Goal: Task Accomplishment & Management: Use online tool/utility

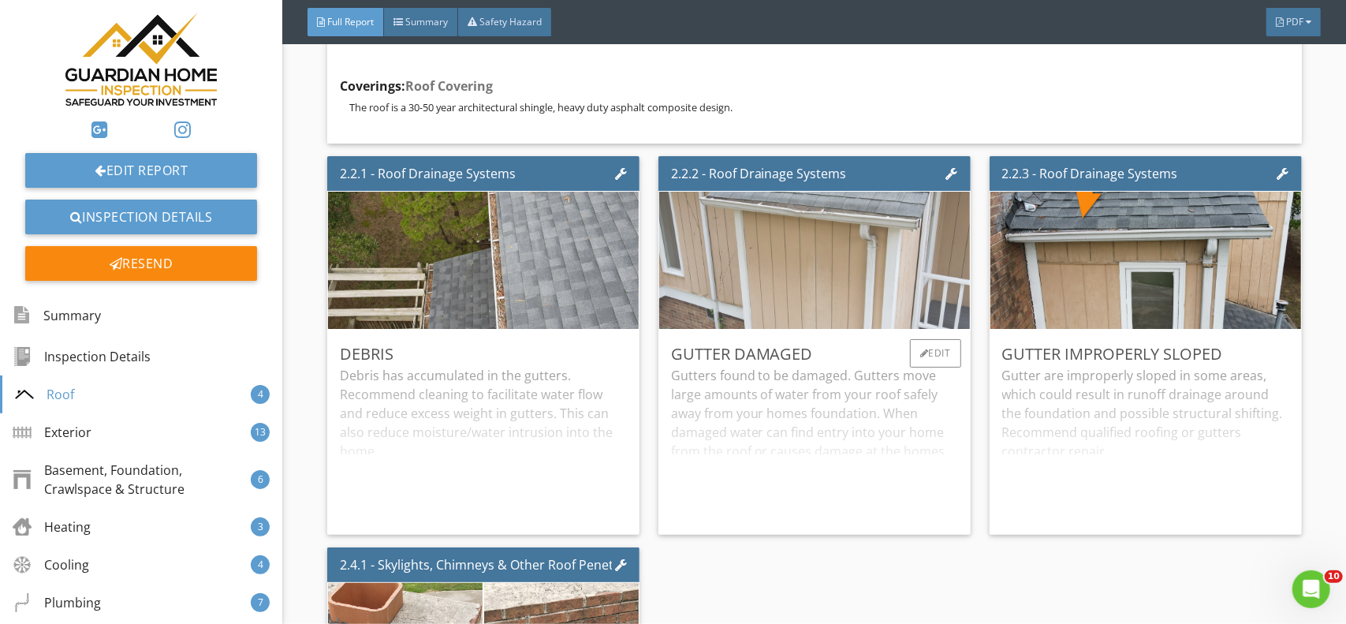
scroll to position [1498, 0]
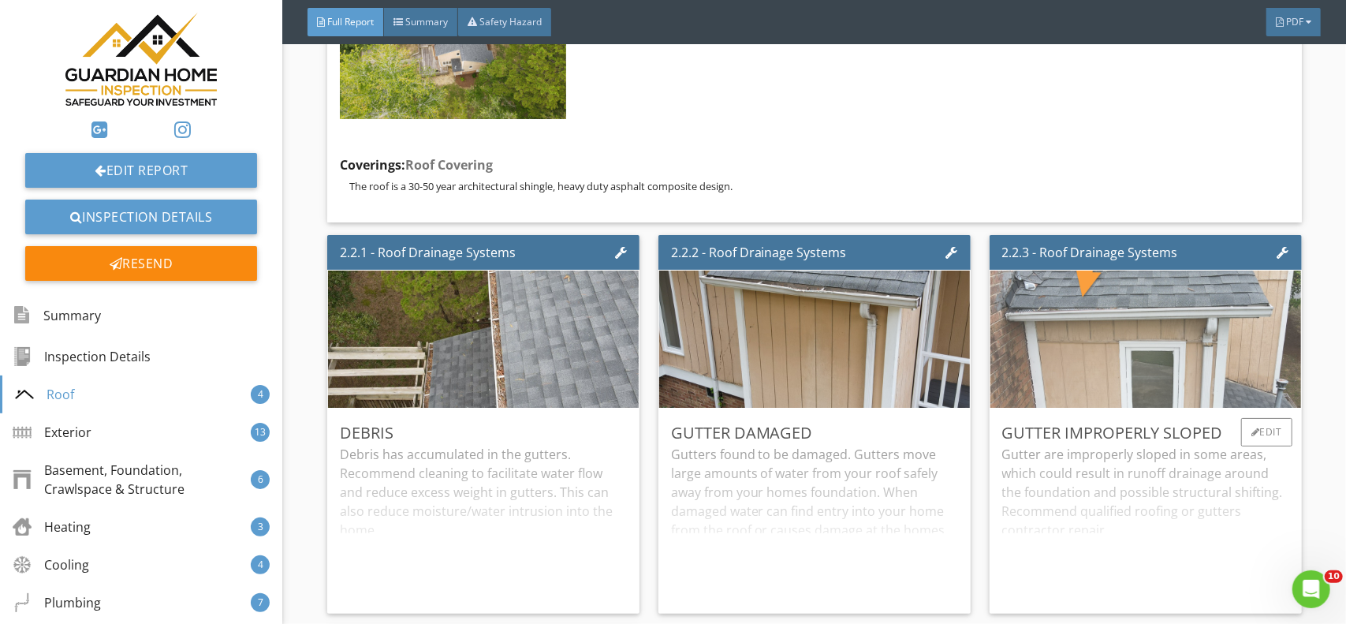
click at [908, 307] on img at bounding box center [1145, 339] width 458 height 343
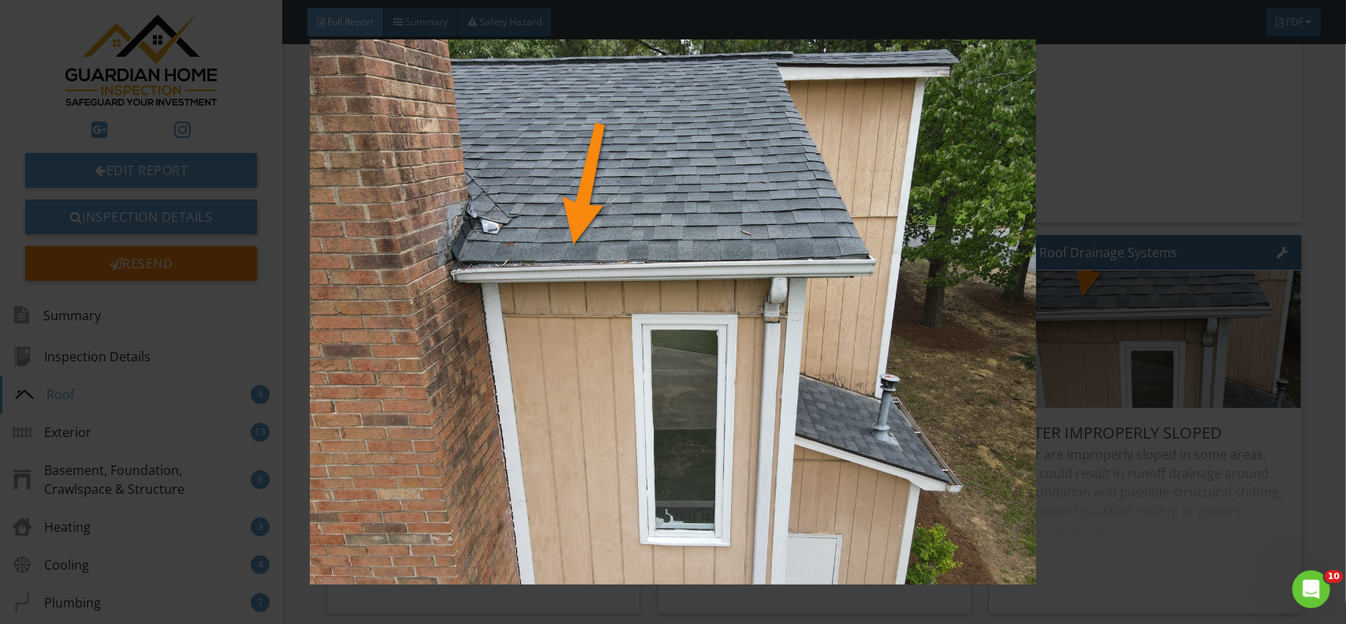
click at [479, 229] on img at bounding box center [673, 311] width 1231 height 545
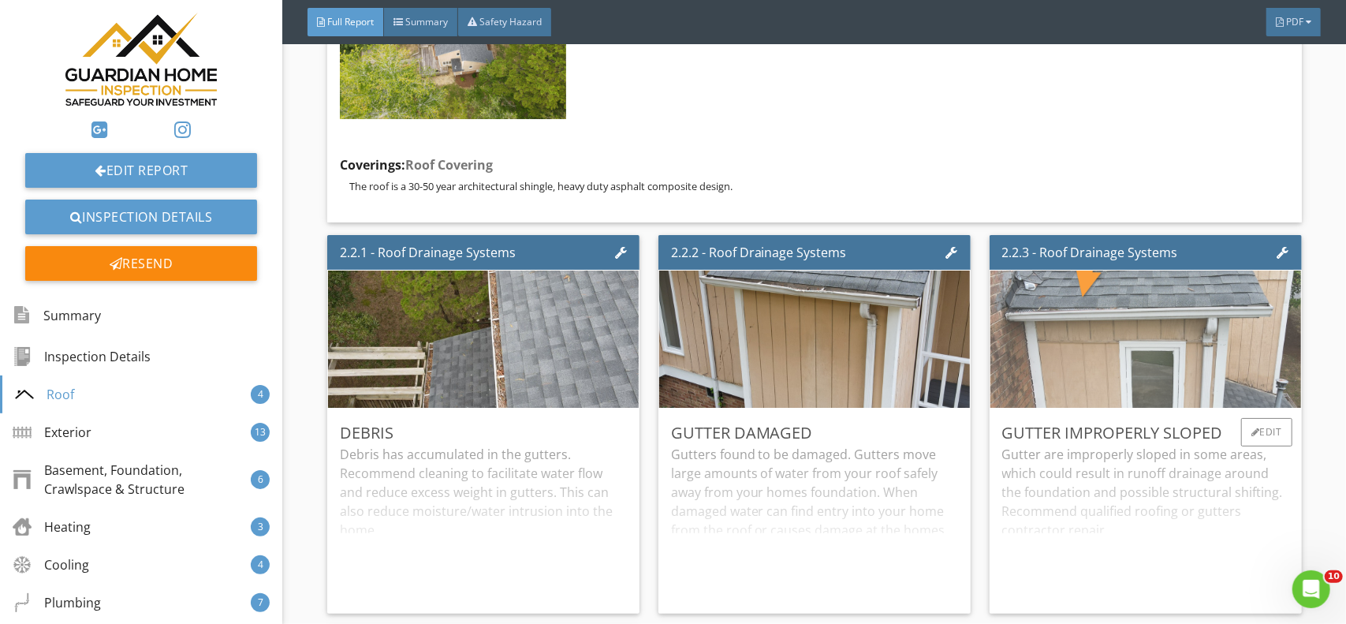
click at [908, 316] on img at bounding box center [1145, 339] width 458 height 343
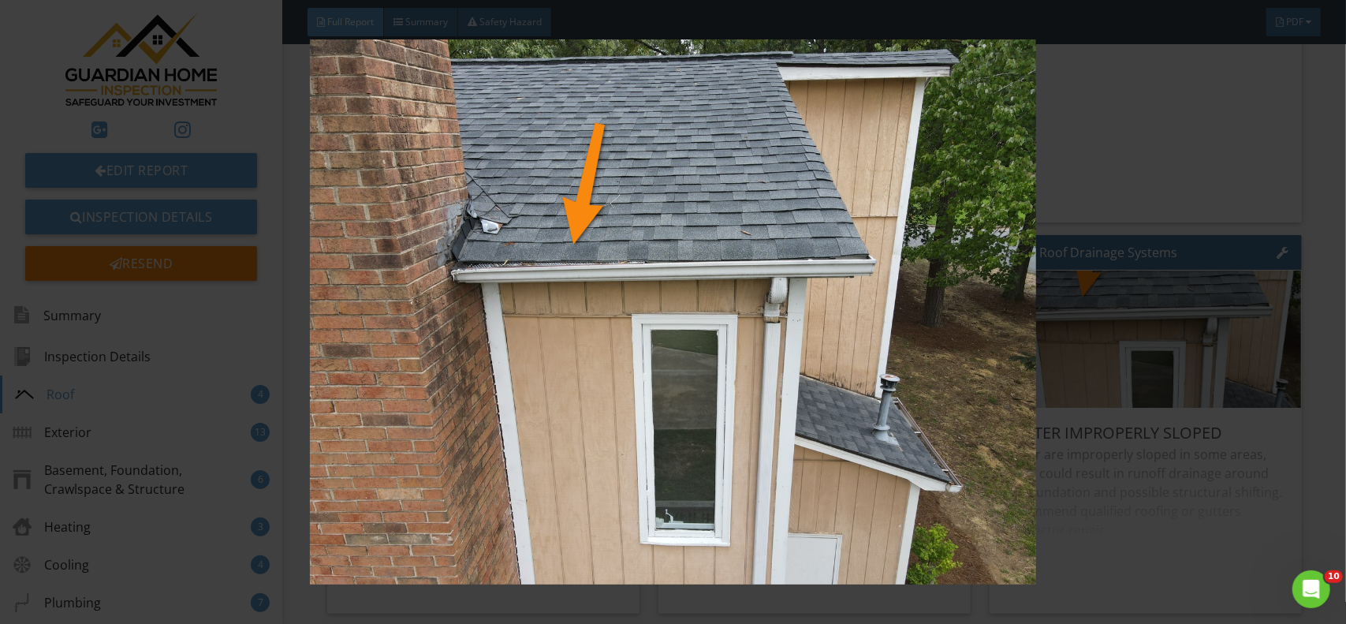
click at [908, 386] on img at bounding box center [673, 311] width 1231 height 545
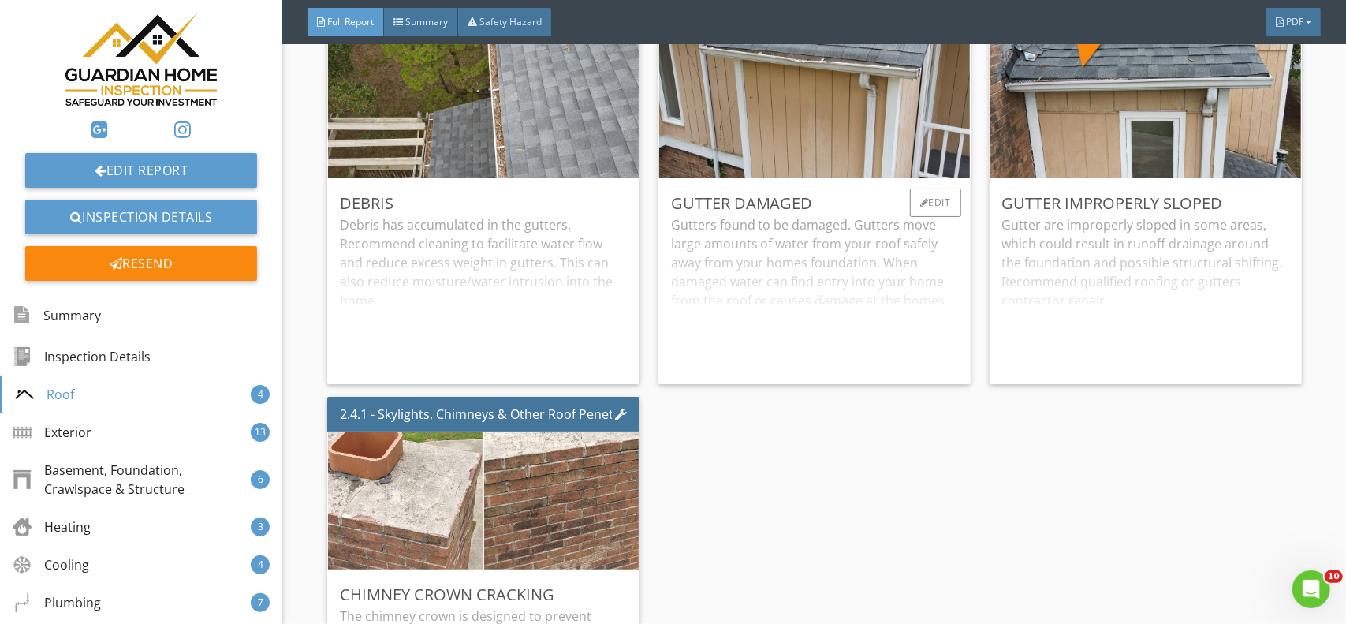
scroll to position [1814, 0]
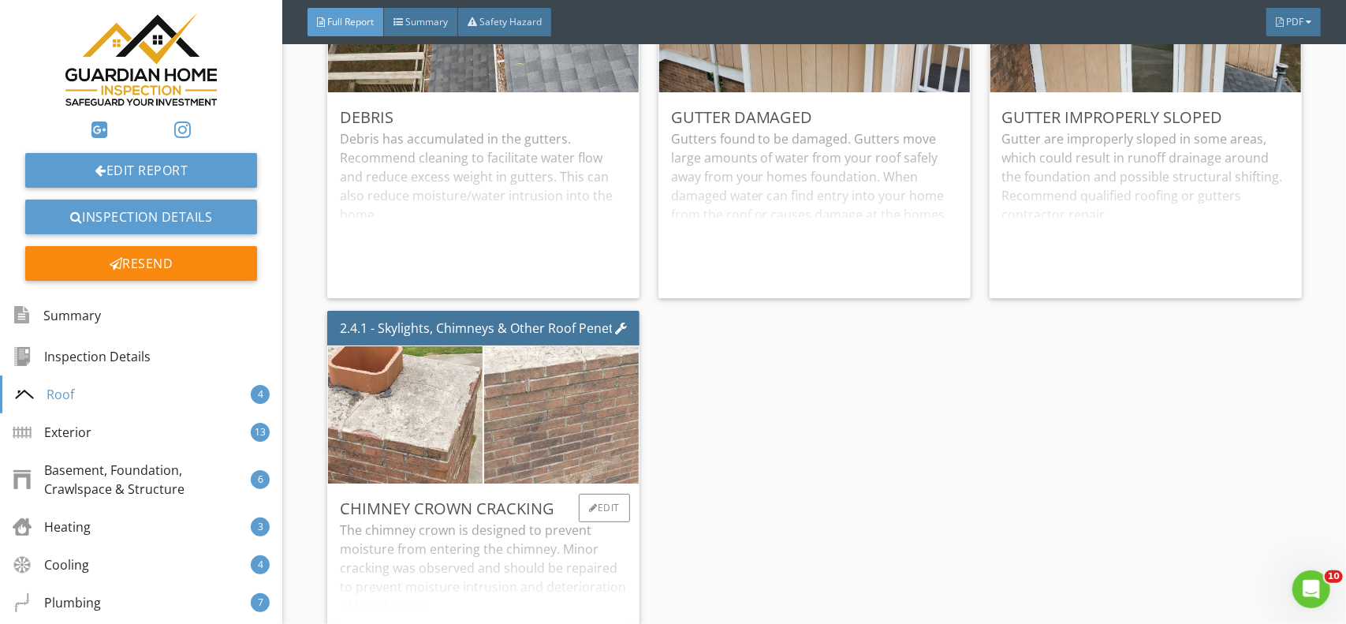
click at [532, 434] on img at bounding box center [561, 415] width 159 height 343
